Goal: Transaction & Acquisition: Download file/media

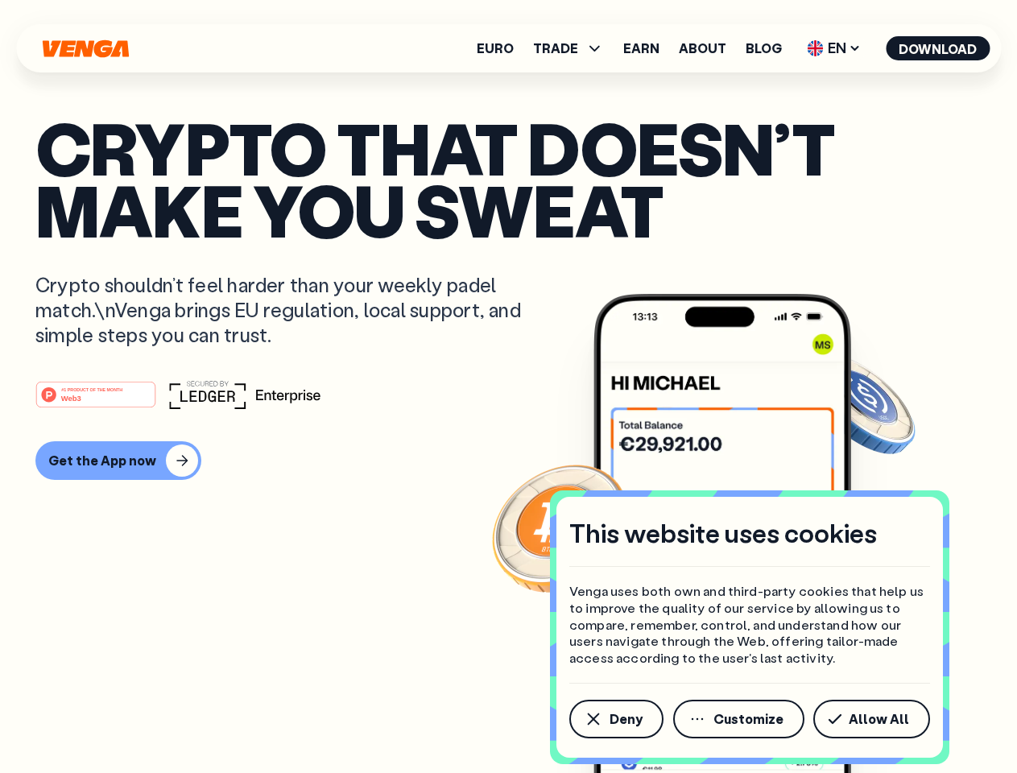
click at [508, 387] on div "#1 PRODUCT OF THE MONTH Web3" at bounding box center [508, 394] width 946 height 29
click at [615, 719] on span "Deny" at bounding box center [626, 719] width 33 height 13
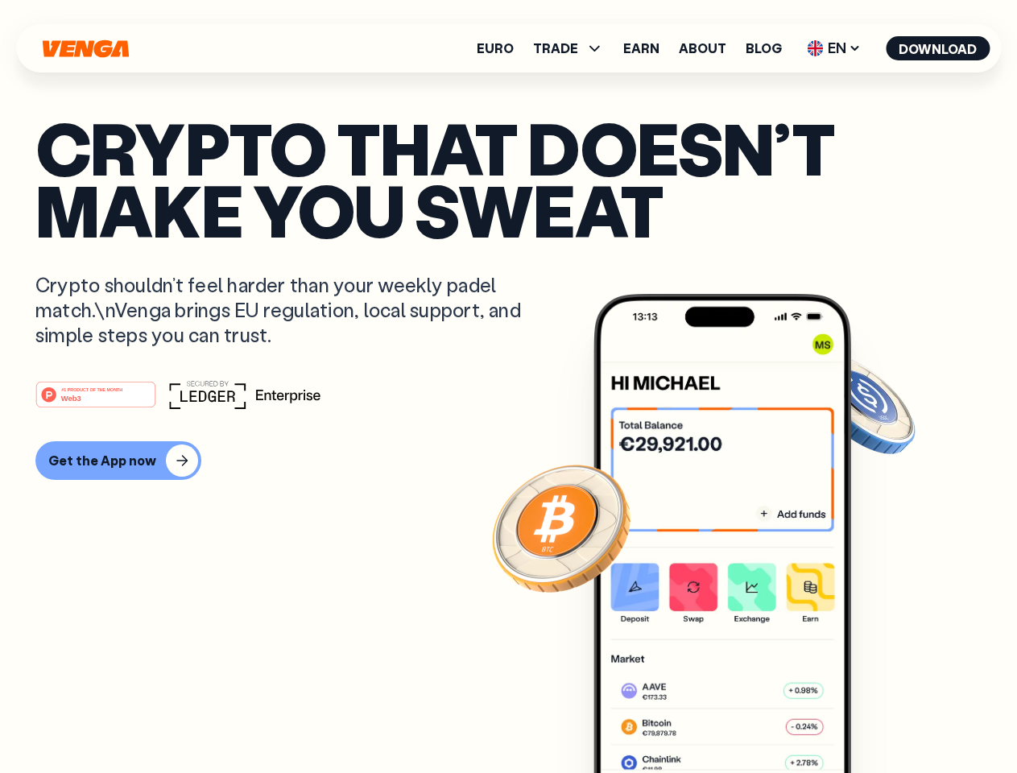
click at [740, 719] on img at bounding box center [723, 564] width 258 height 540
click at [875, 719] on article "Crypto that doesn’t make you sweat Crypto shouldn’t feel harder than your weekl…" at bounding box center [508, 419] width 946 height 604
click at [573, 48] on span "TRADE" at bounding box center [555, 48] width 45 height 13
click at [834, 48] on span "EN" at bounding box center [833, 48] width 65 height 26
click at [938, 48] on button "Download" at bounding box center [938, 48] width 104 height 24
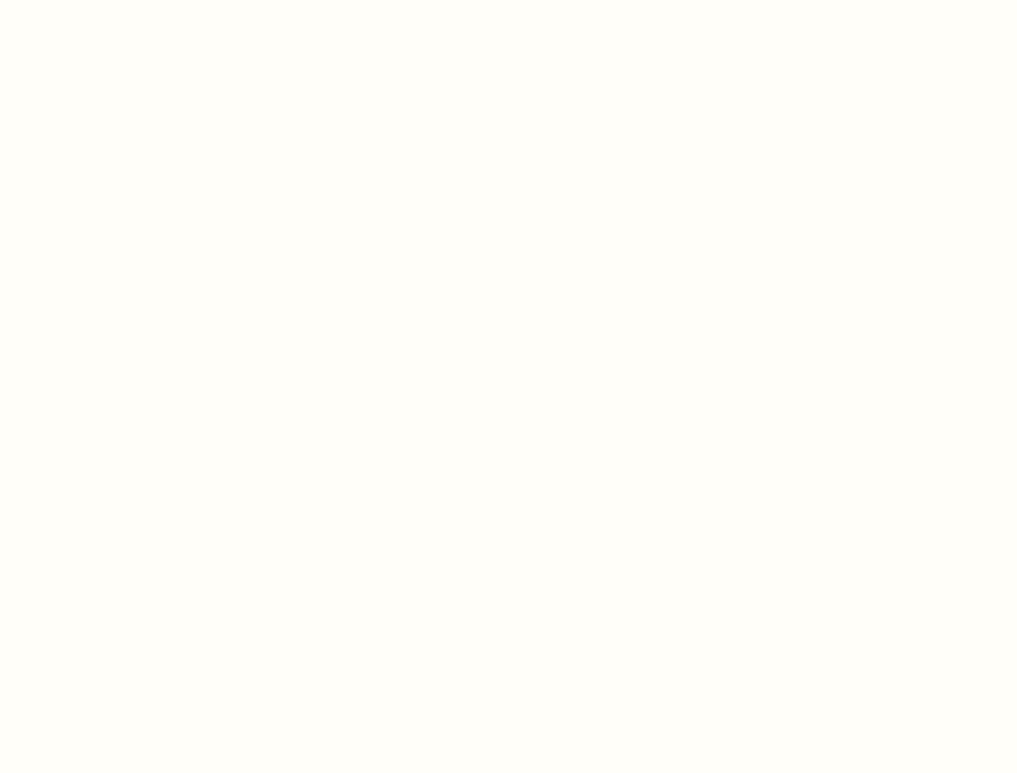
click at [116, 0] on html "This website uses cookies Venga uses both own and third-party cookies that help…" at bounding box center [508, 0] width 1017 height 0
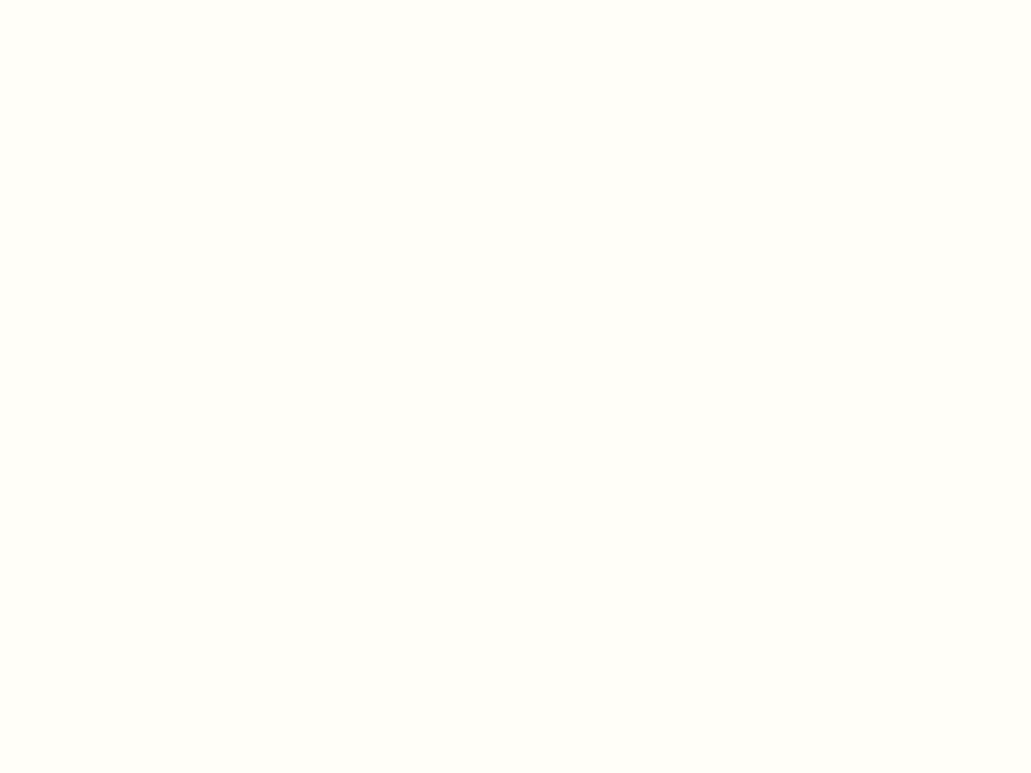
click at [98, 0] on html "This website uses cookies Venga uses both own and third-party cookies that help…" at bounding box center [515, 0] width 1031 height 0
